Goal: Information Seeking & Learning: Learn about a topic

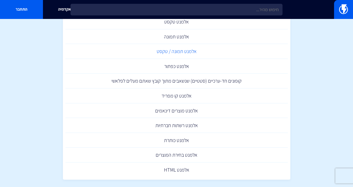
scroll to position [169, 0]
click at [178, 141] on link "אלמנט כותרת" at bounding box center [176, 139] width 222 height 15
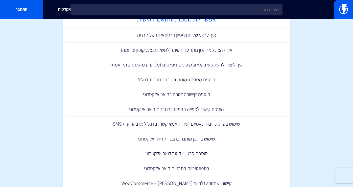
scroll to position [353, 0]
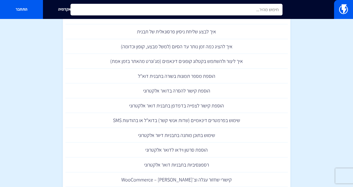
click at [215, 11] on input "text" at bounding box center [176, 10] width 212 height 12
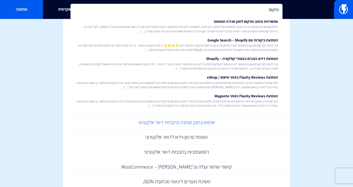
scroll to position [368, 0]
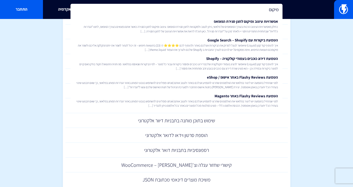
type input "מיקום"
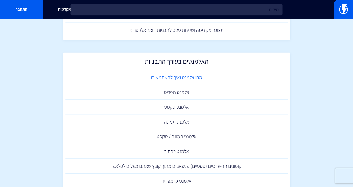
scroll to position [0, 0]
